Goal: Register for event/course

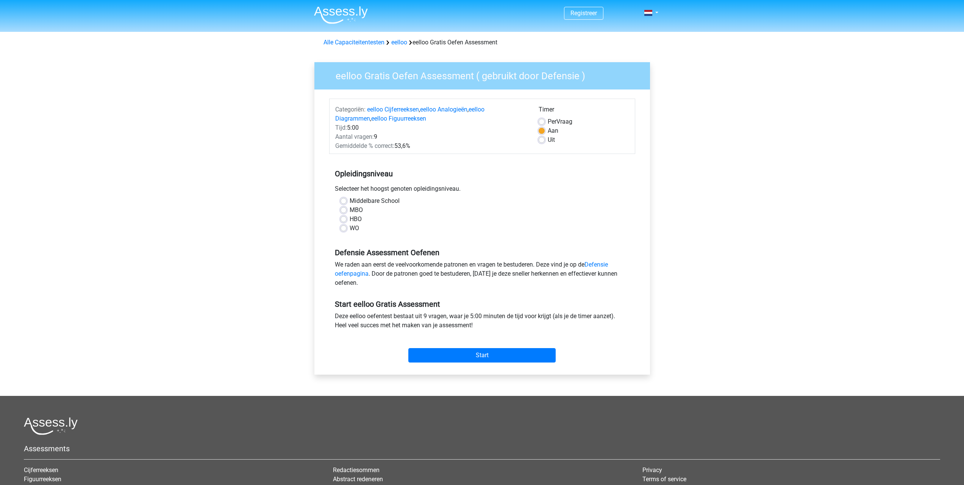
click at [350, 207] on label "MBO" at bounding box center [356, 209] width 13 height 9
click at [345, 207] on input "MBO" at bounding box center [344, 209] width 6 height 8
radio input "true"
click at [488, 351] on input "Start" at bounding box center [481, 355] width 147 height 14
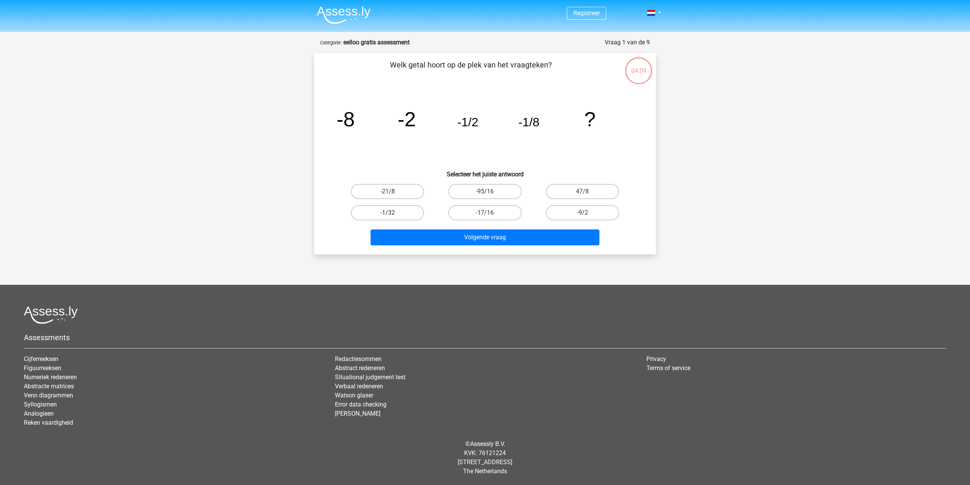
click at [408, 213] on label "-1/32" at bounding box center [387, 212] width 73 height 15
click at [392, 213] on input "-1/32" at bounding box center [390, 215] width 5 height 5
radio input "true"
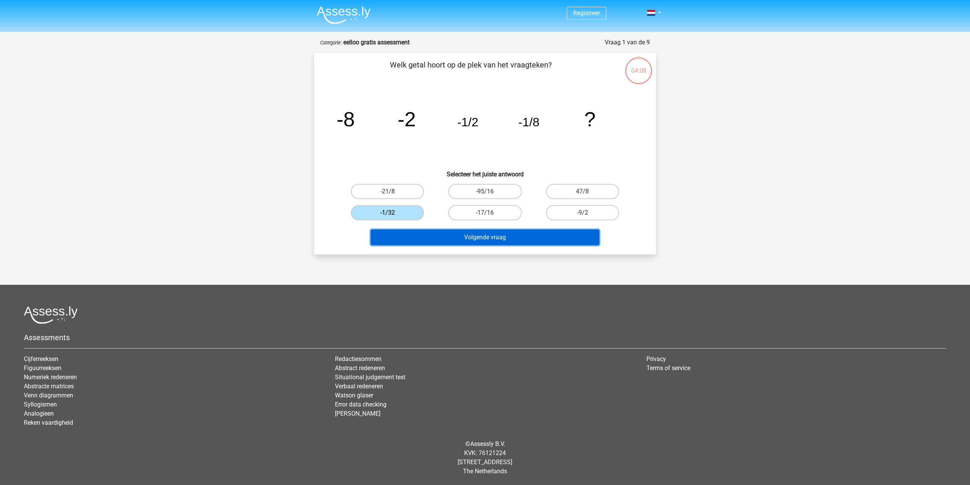
click at [500, 242] on button "Volgende vraag" at bounding box center [484, 237] width 229 height 16
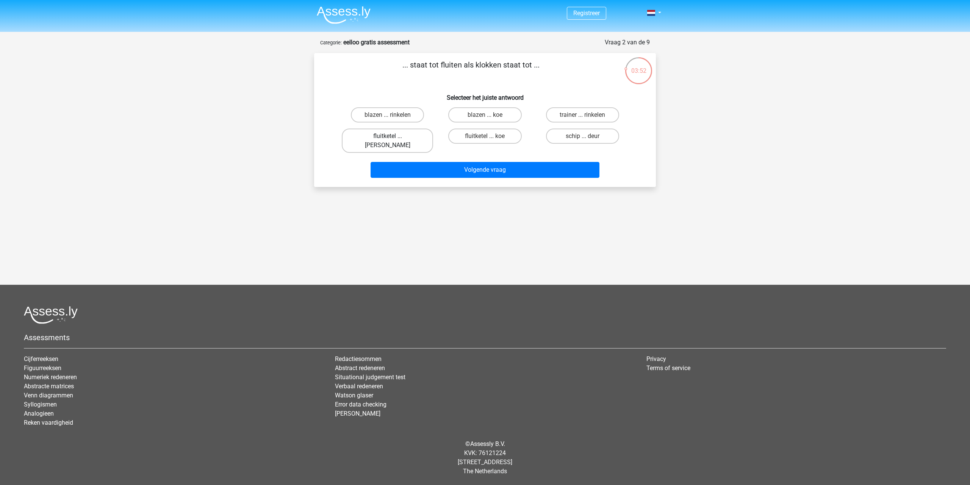
click at [389, 135] on label "fluitketel ... luiden" at bounding box center [387, 140] width 91 height 24
click at [389, 136] on input "fluitketel ... luiden" at bounding box center [390, 138] width 5 height 5
radio input "true"
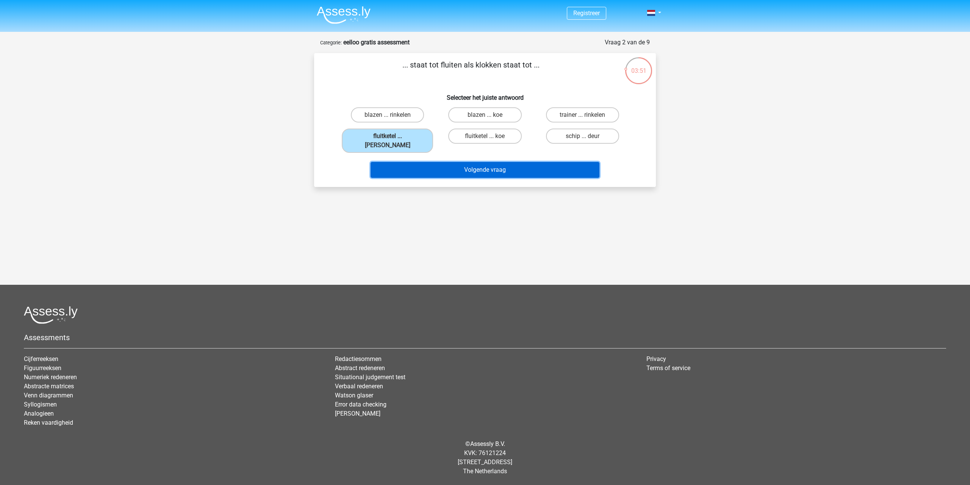
click at [460, 162] on button "Volgende vraag" at bounding box center [484, 170] width 229 height 16
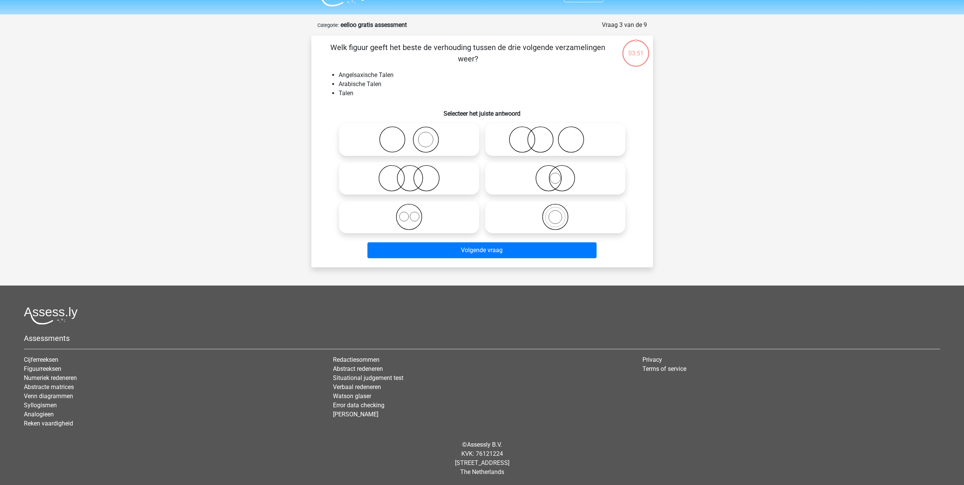
scroll to position [18, 0]
click at [432, 176] on icon at bounding box center [409, 177] width 134 height 27
click at [414, 174] on input "radio" at bounding box center [411, 171] width 5 height 5
radio input "true"
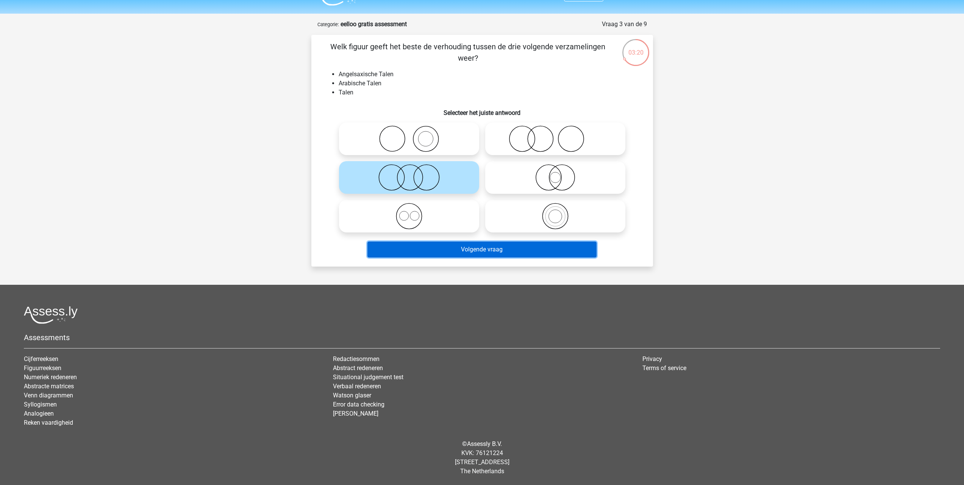
click at [502, 255] on button "Volgende vraag" at bounding box center [481, 249] width 229 height 16
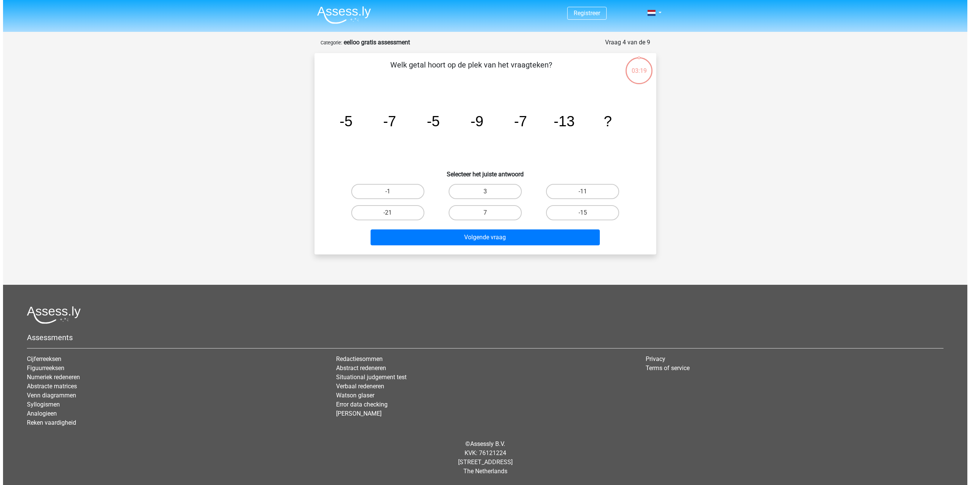
scroll to position [0, 0]
click at [579, 190] on label "-11" at bounding box center [582, 191] width 73 height 15
click at [582, 191] on input "-11" at bounding box center [584, 193] width 5 height 5
radio input "true"
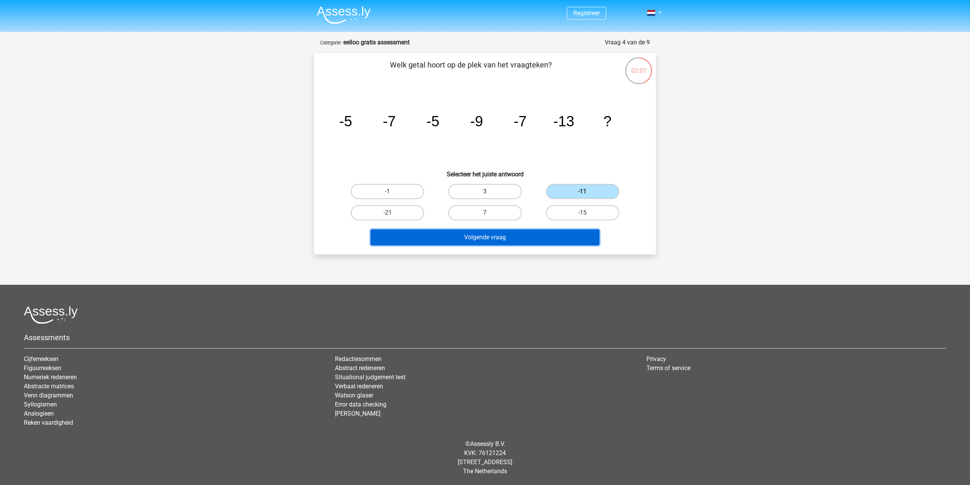
click at [531, 236] on button "Volgende vraag" at bounding box center [484, 237] width 229 height 16
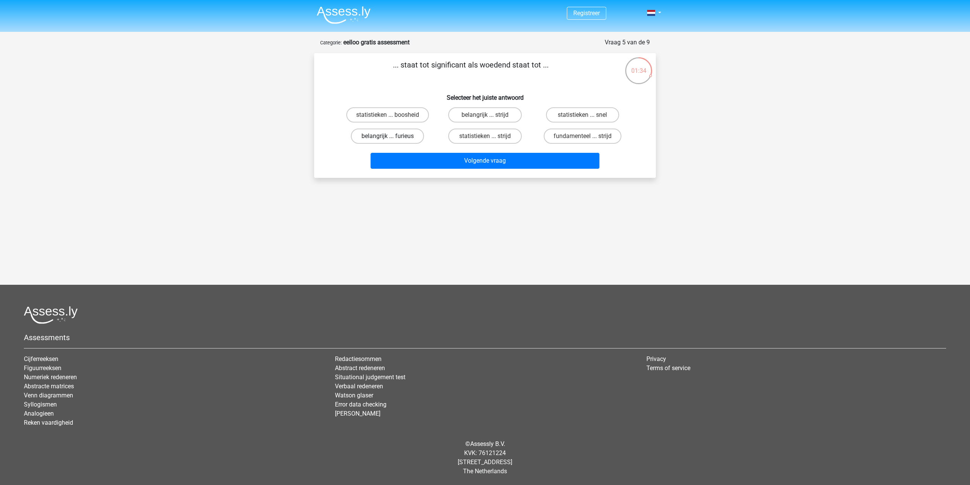
click at [410, 136] on label "belangrijk ... furieus" at bounding box center [387, 135] width 73 height 15
click at [392, 136] on input "belangrijk ... furieus" at bounding box center [390, 138] width 5 height 5
radio input "true"
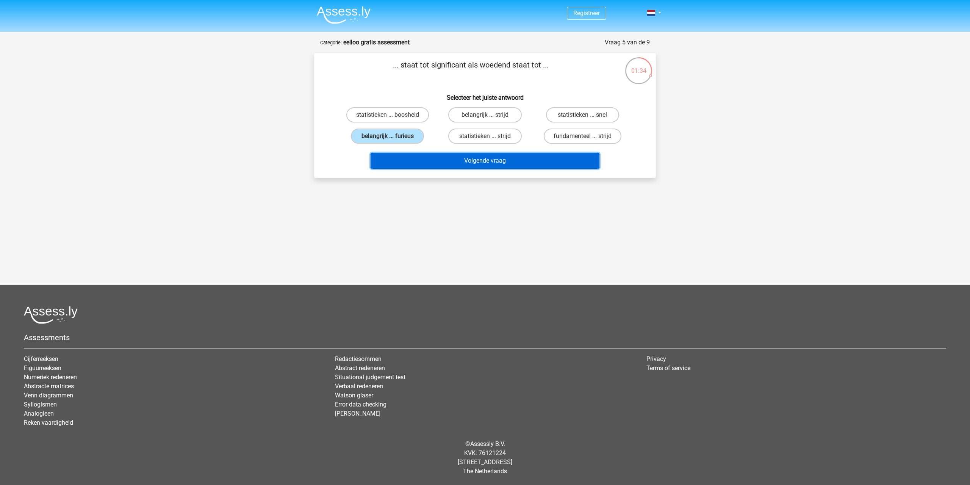
click at [468, 164] on button "Volgende vraag" at bounding box center [484, 161] width 229 height 16
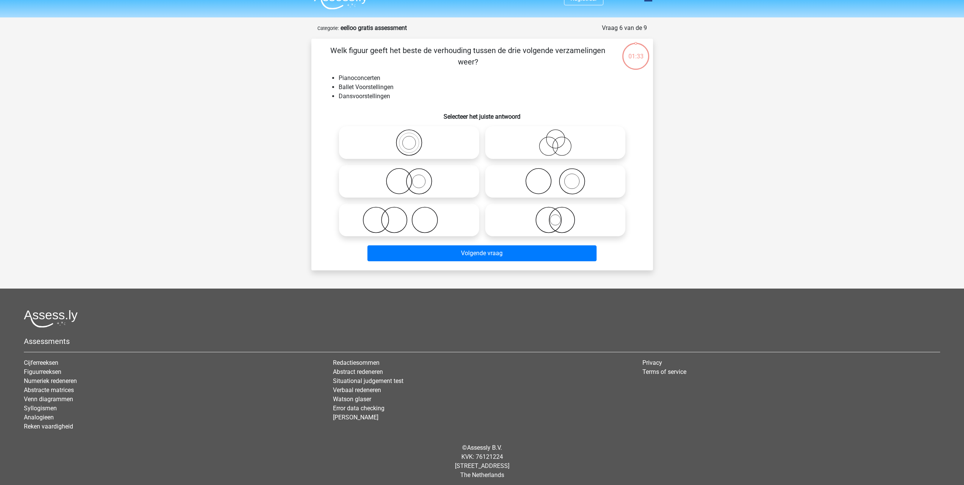
scroll to position [18, 0]
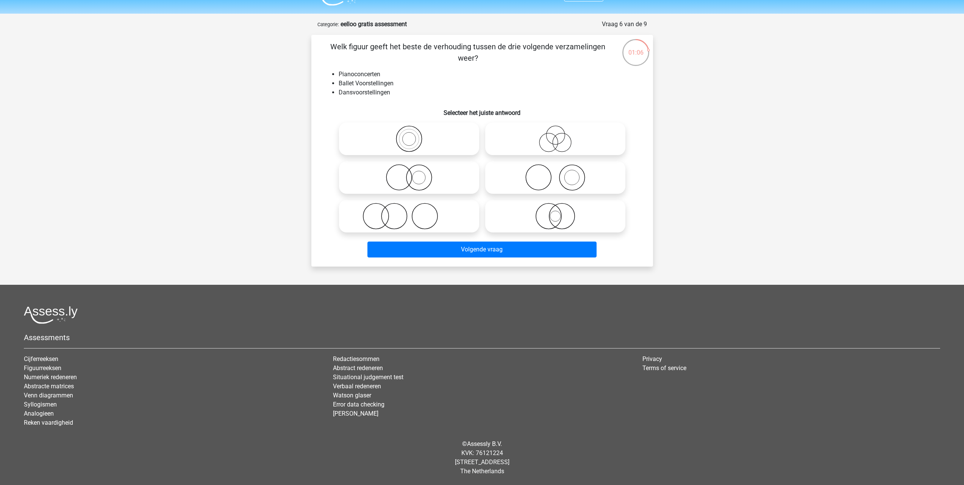
click at [428, 177] on icon at bounding box center [409, 177] width 134 height 27
click at [414, 174] on input "radio" at bounding box center [411, 171] width 5 height 5
radio input "true"
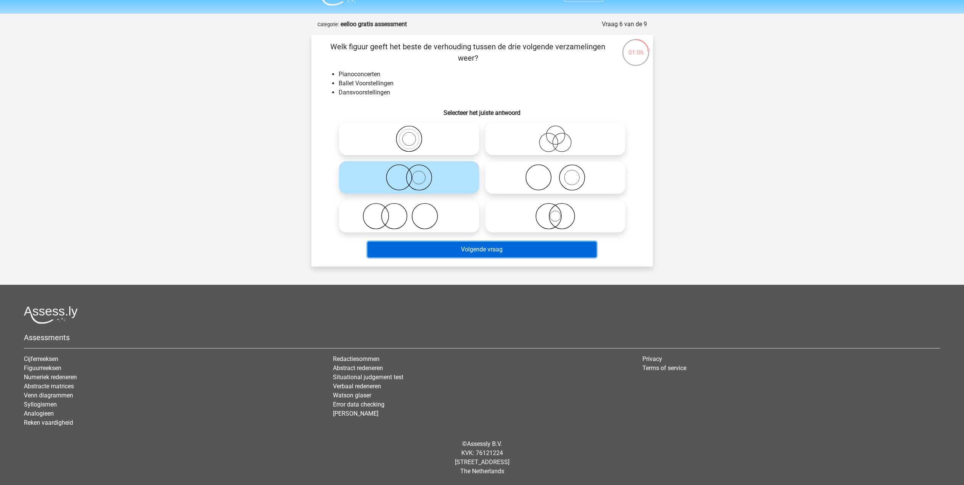
click at [497, 252] on button "Volgende vraag" at bounding box center [481, 249] width 229 height 16
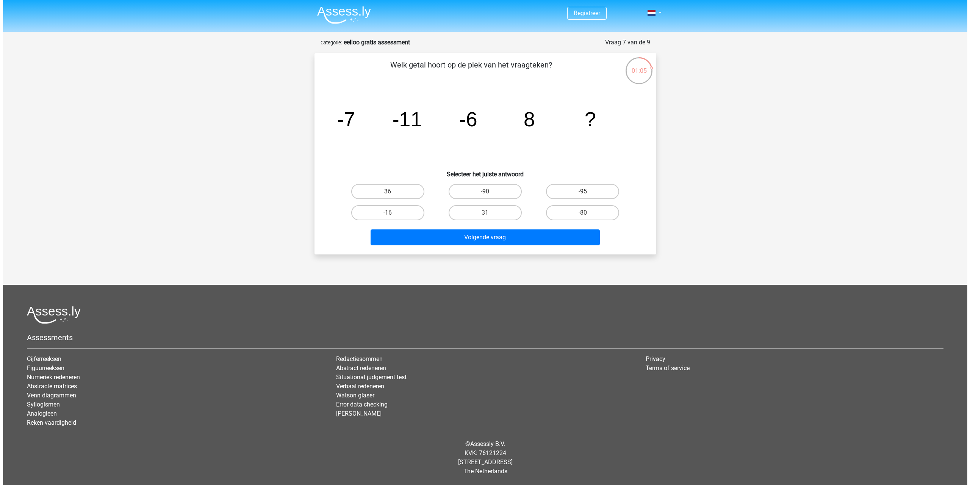
scroll to position [0, 0]
click at [396, 190] on label "36" at bounding box center [387, 191] width 73 height 15
click at [392, 191] on input "36" at bounding box center [390, 193] width 5 height 5
radio input "true"
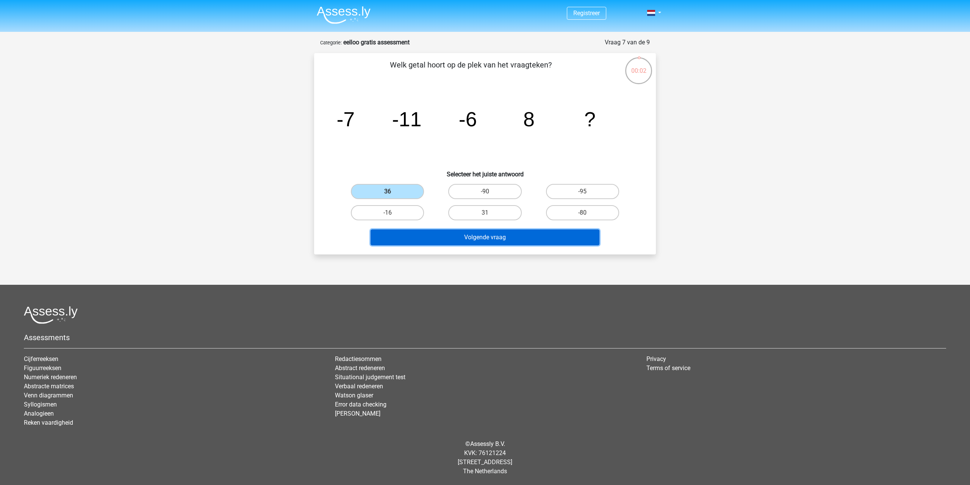
click at [444, 234] on button "Volgende vraag" at bounding box center [484, 237] width 229 height 16
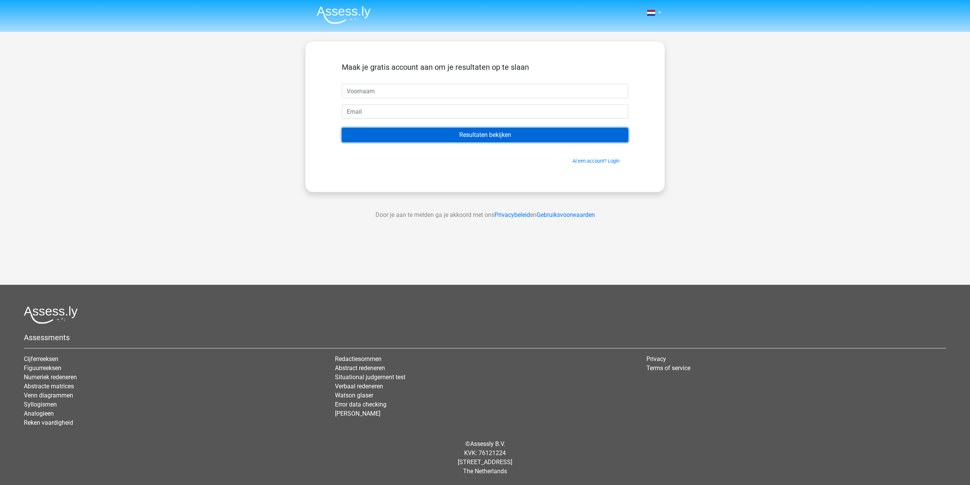
click at [479, 141] on input "Resultaten bekijken" at bounding box center [485, 135] width 286 height 14
click at [465, 136] on input "Resultaten bekijken" at bounding box center [485, 135] width 286 height 14
